Goal: Task Accomplishment & Management: Use online tool/utility

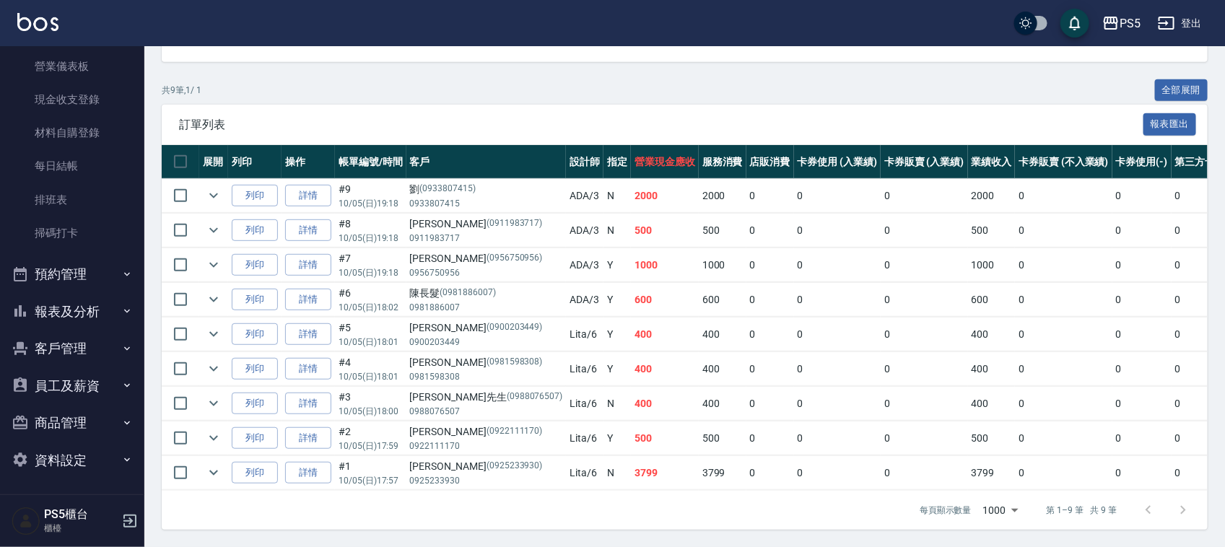
scroll to position [180, 0]
drag, startPoint x: 103, startPoint y: 289, endPoint x: 102, endPoint y: 297, distance: 8.1
click at [103, 289] on button "預約管理" at bounding box center [72, 273] width 133 height 38
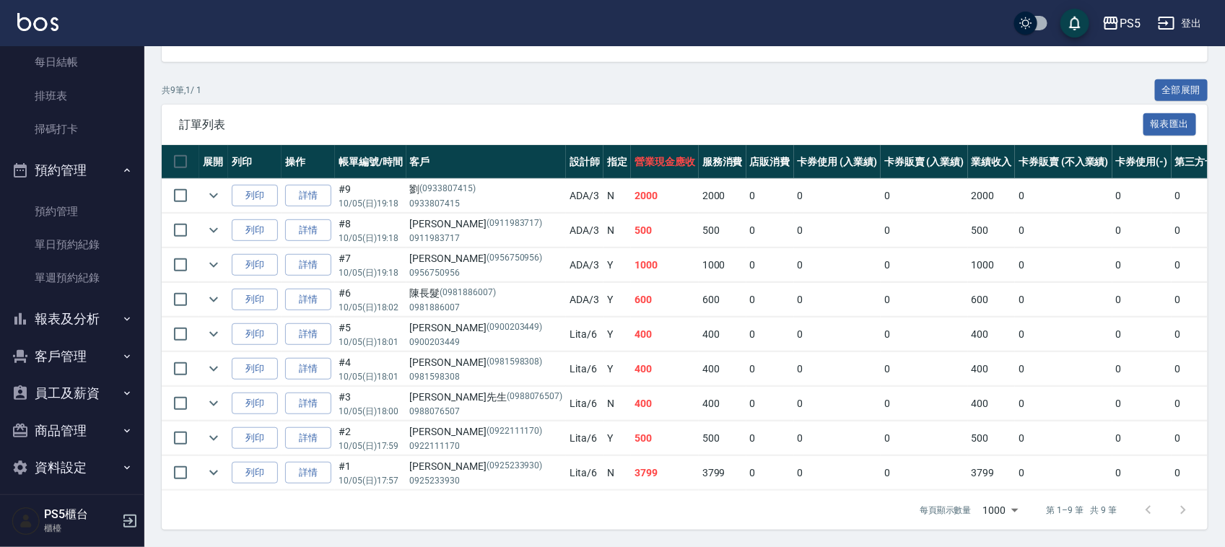
scroll to position [292, 0]
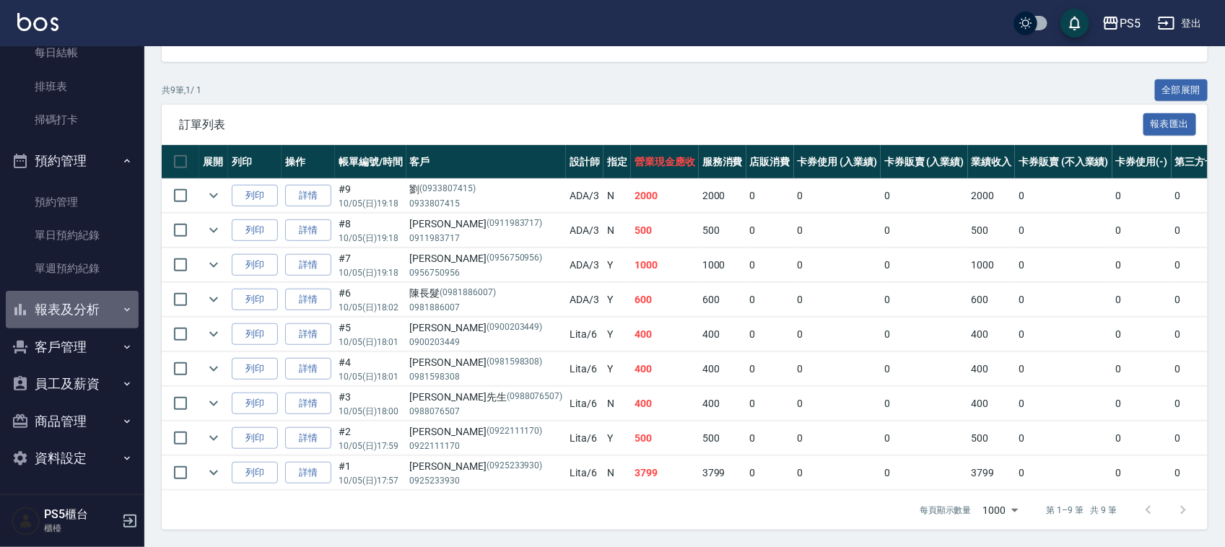
click at [105, 291] on button "報表及分析" at bounding box center [72, 310] width 133 height 38
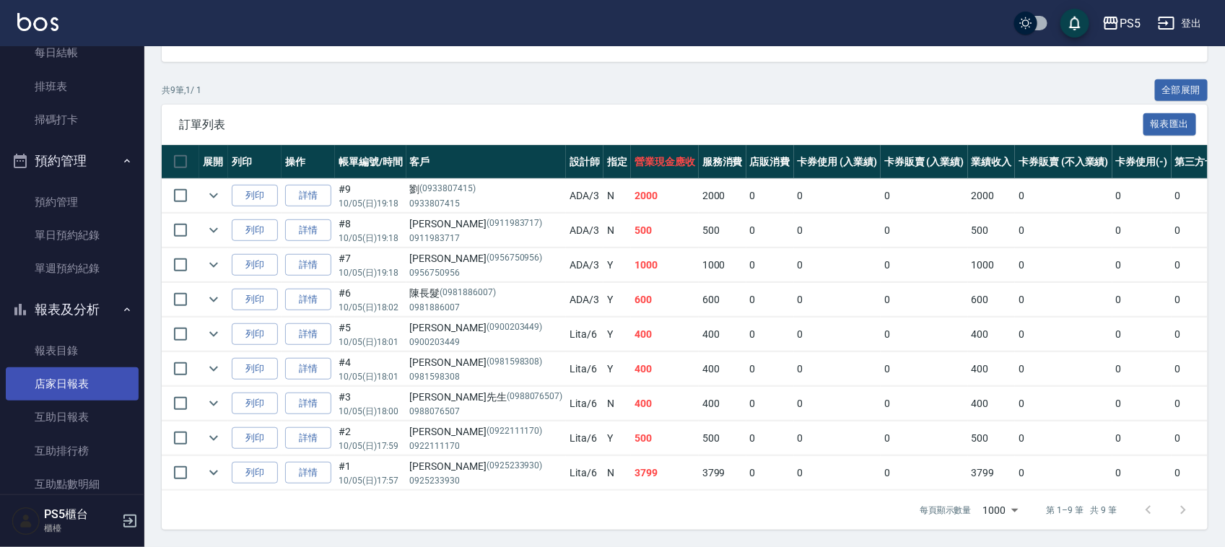
click at [106, 381] on link "店家日報表" at bounding box center [72, 383] width 133 height 33
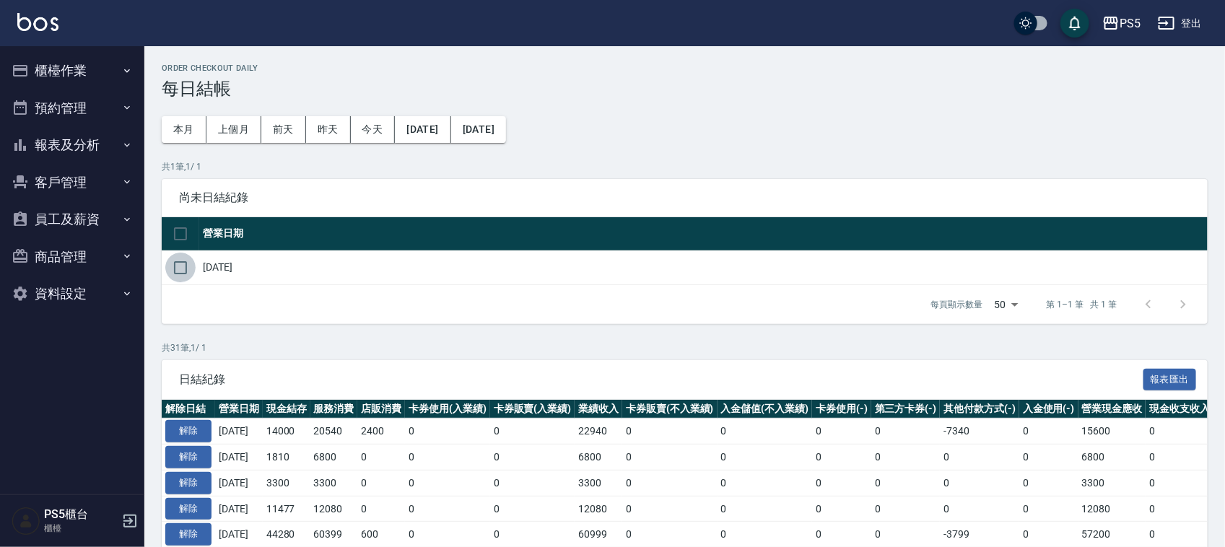
click at [180, 262] on input "checkbox" at bounding box center [180, 268] width 30 height 30
checkbox input "true"
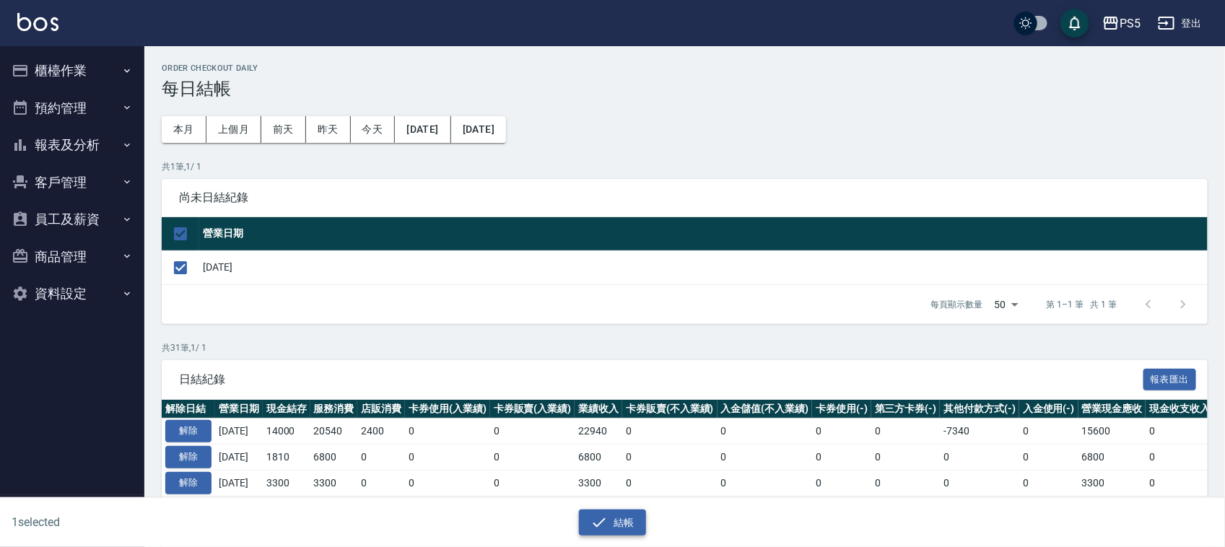
click at [615, 528] on button "結帳" at bounding box center [612, 523] width 67 height 27
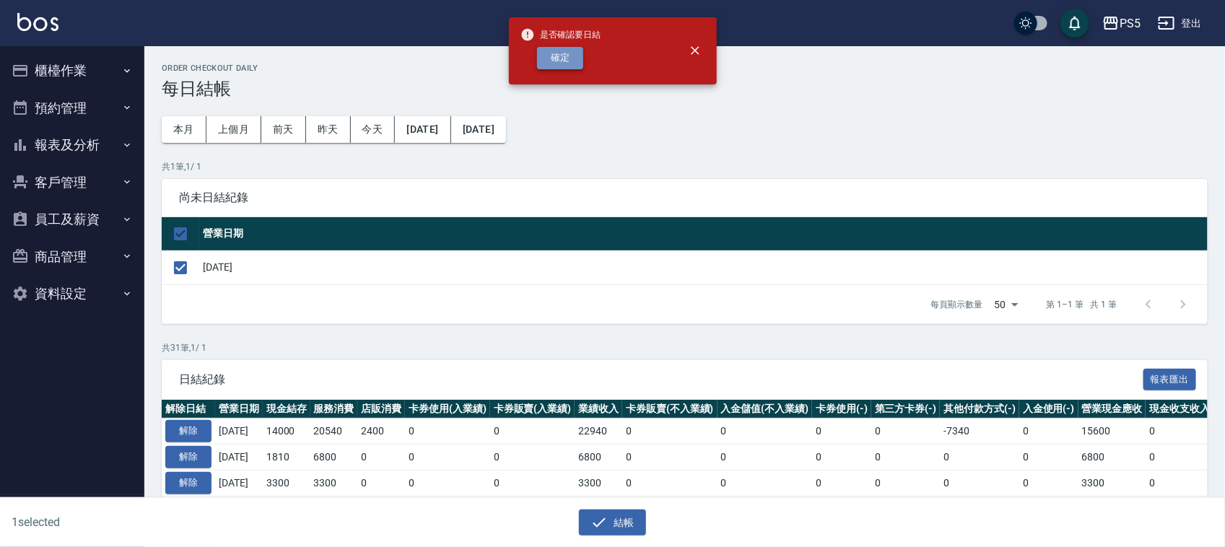
click at [560, 53] on button "確定" at bounding box center [560, 58] width 46 height 22
checkbox input "false"
